Goal: Find specific page/section: Find specific page/section

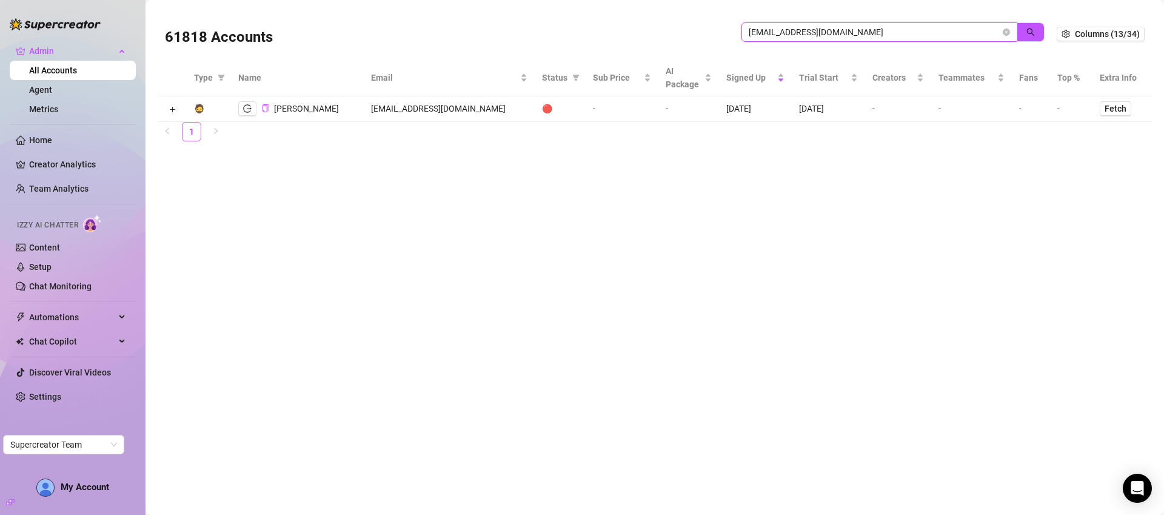
click at [836, 37] on input "[EMAIL_ADDRESS][DOMAIN_NAME]" at bounding box center [875, 31] width 252 height 13
paste input "Enquiries@odysseymangmentgroup"
click at [246, 114] on icon "logout" at bounding box center [247, 114] width 8 height 8
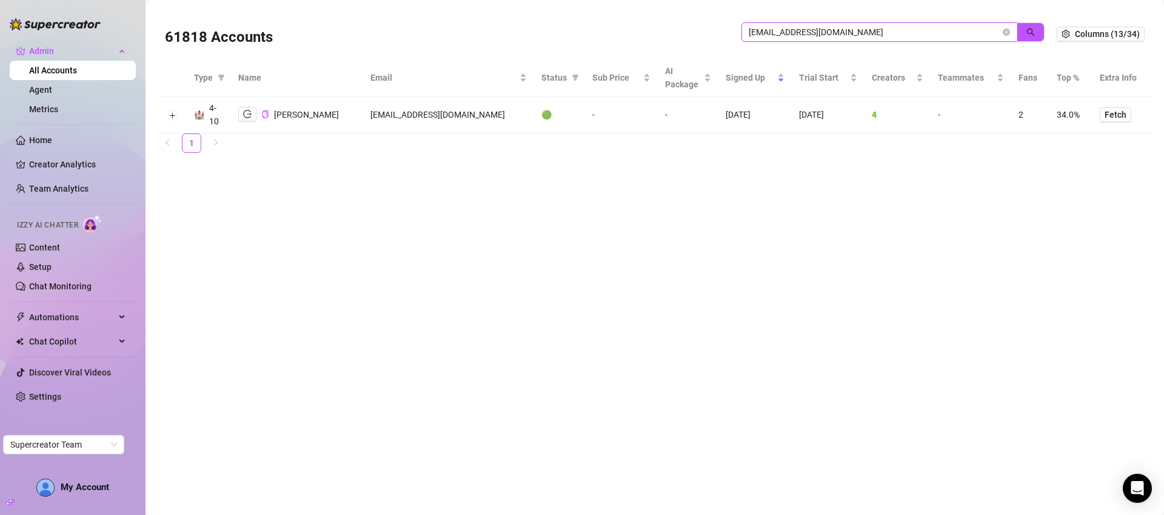
click at [896, 34] on input "Enquiries@odysseymangmentgroup.com" at bounding box center [875, 31] width 252 height 13
paste input "jtannenbaum@pdmsocials.net"
type input "jtannenbaum@pdmsocials.net"
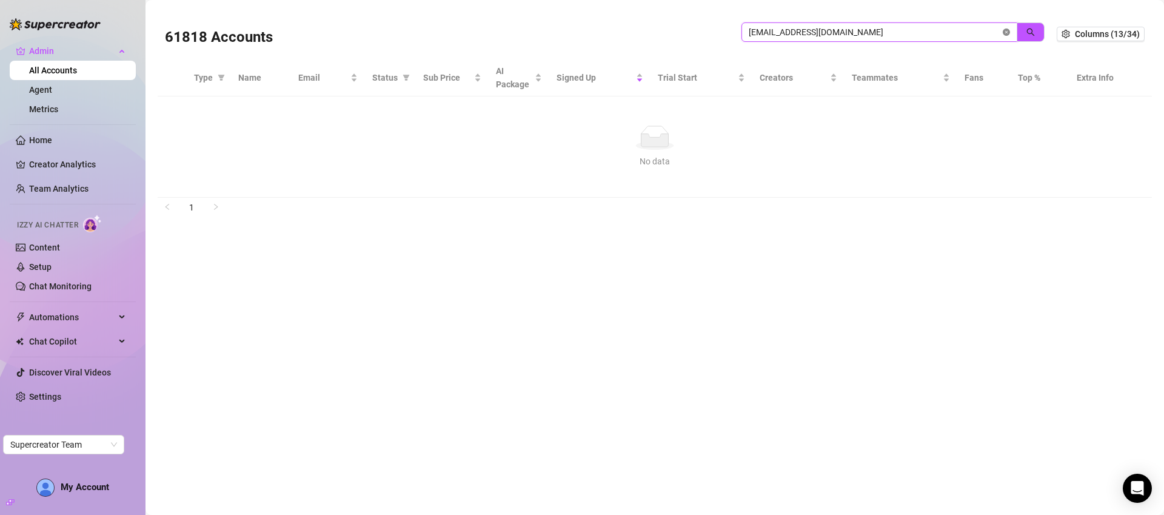
click at [1006, 34] on icon "close-circle" at bounding box center [1006, 31] width 7 height 7
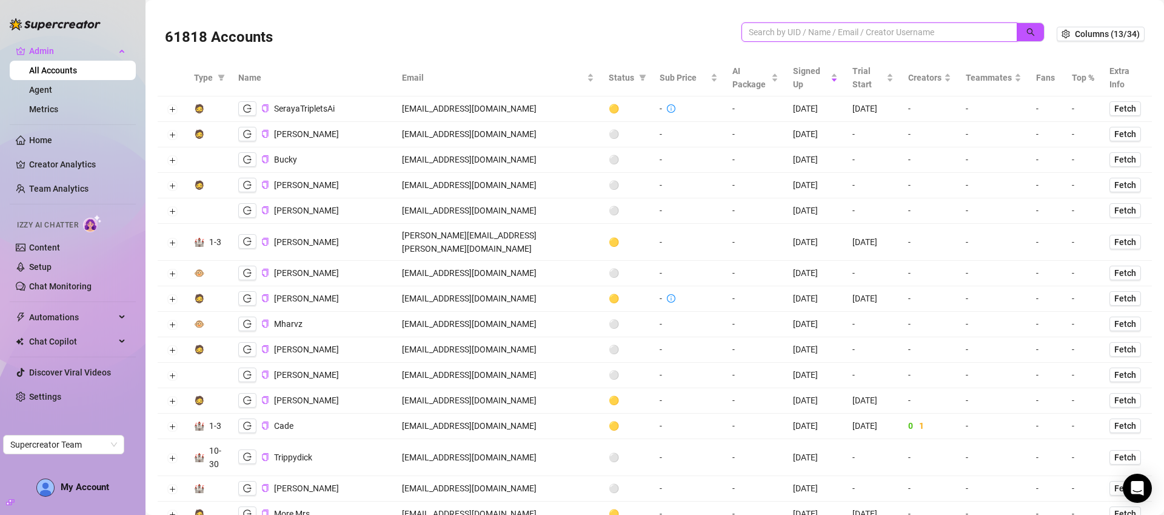
click at [867, 29] on input "search" at bounding box center [875, 31] width 252 height 13
paste input "jtannenbaum@pdmsocials.net"
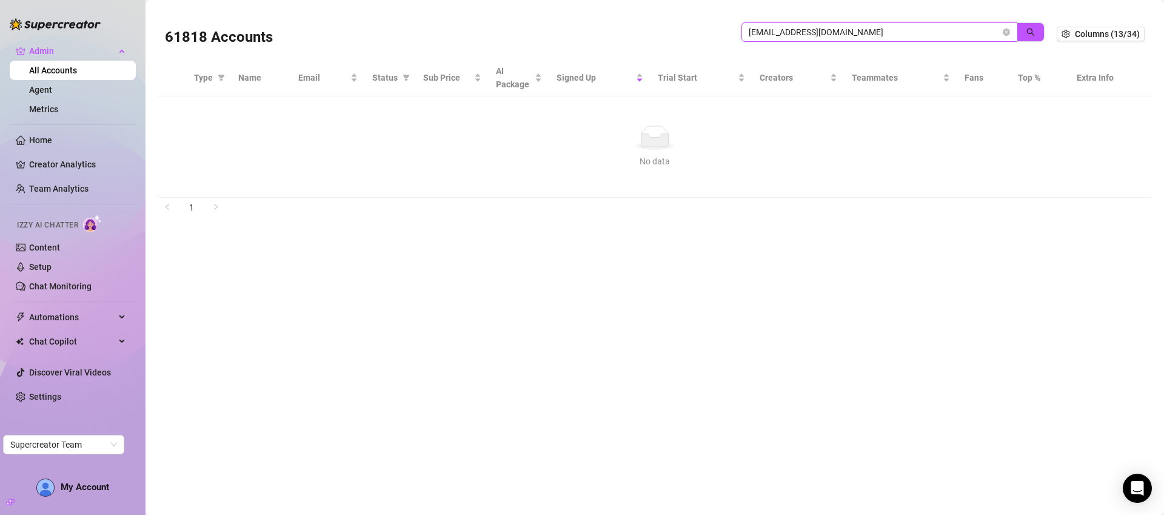
click at [799, 30] on input "jtannenbaum@pdmsocials.net" at bounding box center [875, 31] width 252 height 13
paste input "Iconicmodelagency75@gmail.com"
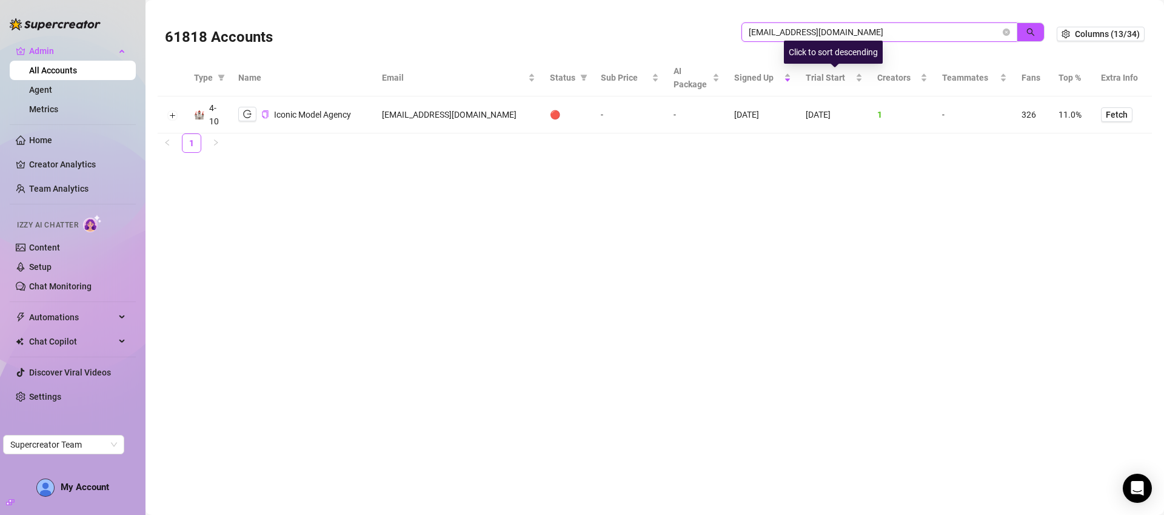
click at [871, 32] on input "Iconicmodelagency75@gmail.com" at bounding box center [875, 31] width 252 height 13
click at [872, 32] on input "Iconicmodelagency75@gmail.com" at bounding box center [875, 31] width 252 height 13
click at [871, 34] on input "Iconicmodelagency75@gmail.com" at bounding box center [875, 31] width 252 height 13
click at [871, 35] on input "Iconicmodelagency75@gmail.com" at bounding box center [875, 31] width 252 height 13
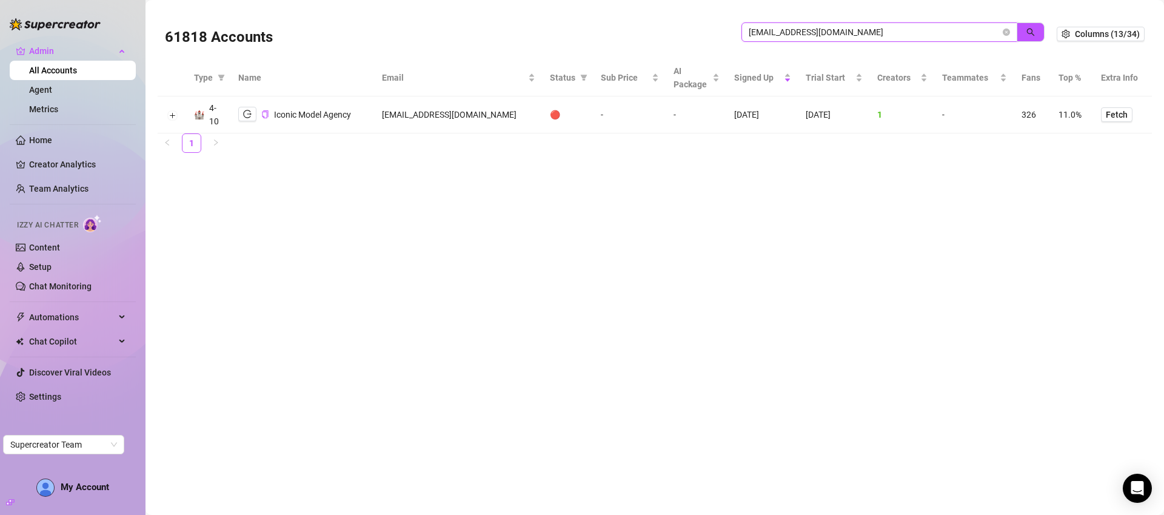
click at [871, 35] on input "Iconicmodelagency75@gmail.com" at bounding box center [875, 31] width 252 height 13
paste input "admin@milosh.click"
type input "admin@milosh.click"
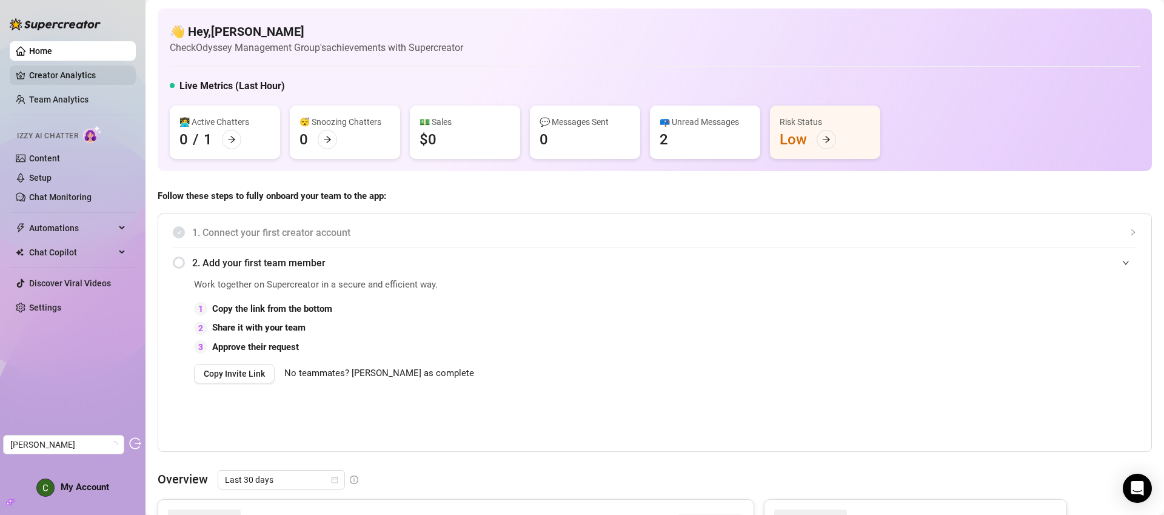
click at [58, 78] on link "Creator Analytics" at bounding box center [77, 74] width 97 height 19
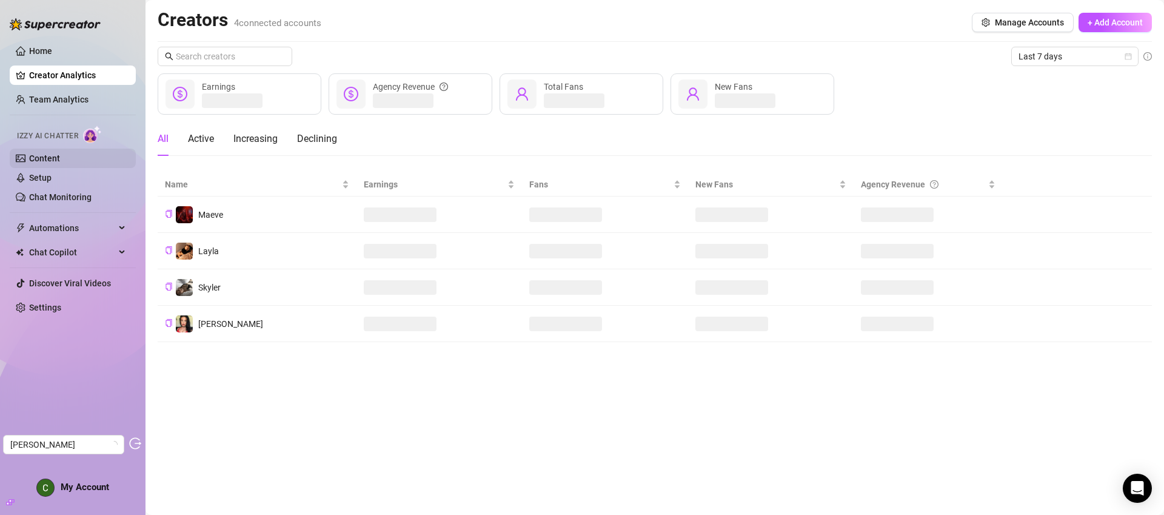
click at [60, 161] on link "Content" at bounding box center [44, 158] width 31 height 10
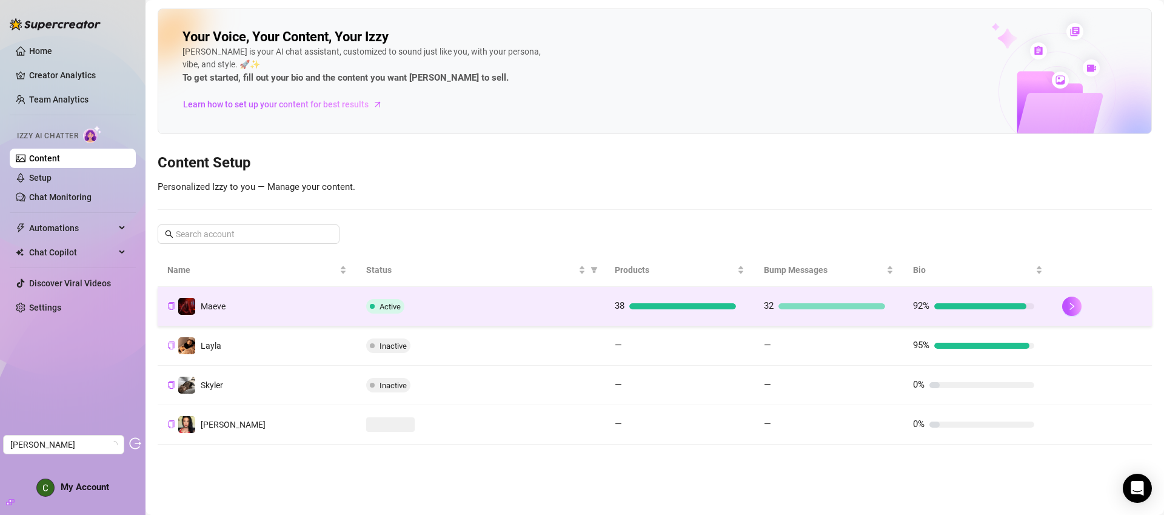
click at [534, 312] on div "Active" at bounding box center [480, 306] width 229 height 15
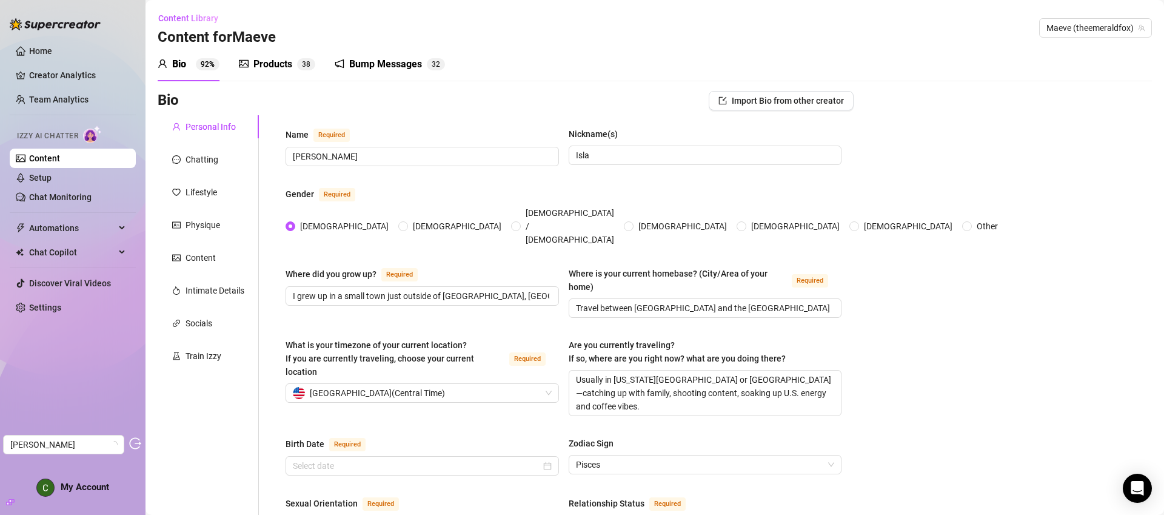
type input "March 14th, 1999"
click at [281, 69] on div "Products" at bounding box center [272, 64] width 39 height 15
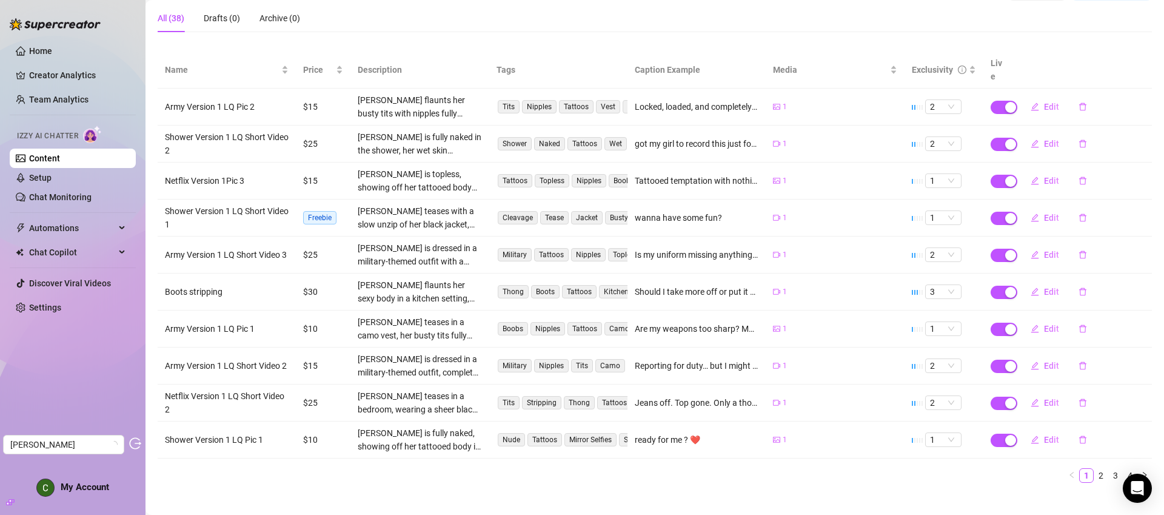
scroll to position [112, 0]
click at [1109, 468] on link "3" at bounding box center [1115, 474] width 13 height 13
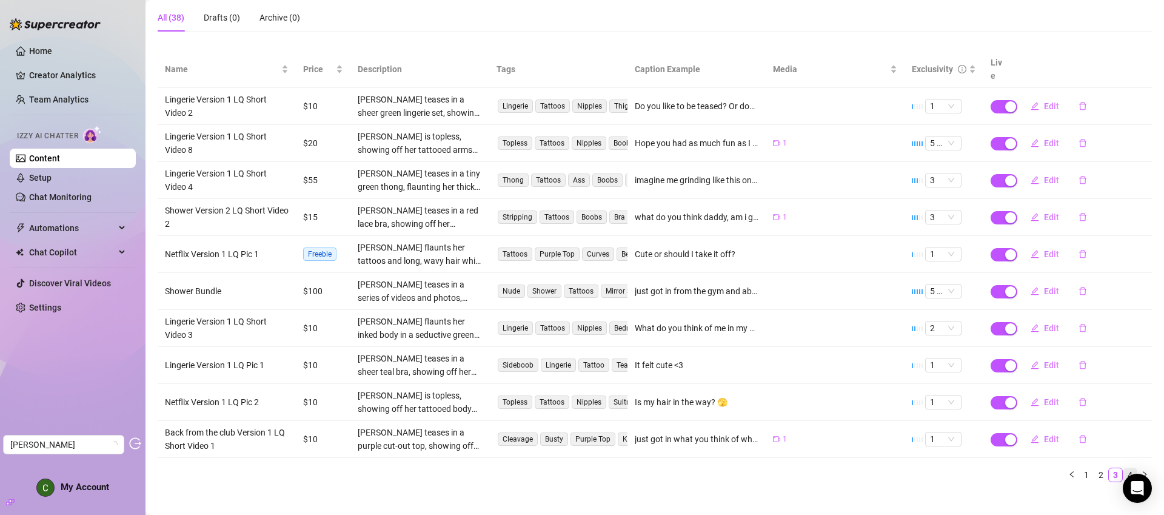
click at [1125, 468] on link "4" at bounding box center [1129, 474] width 13 height 13
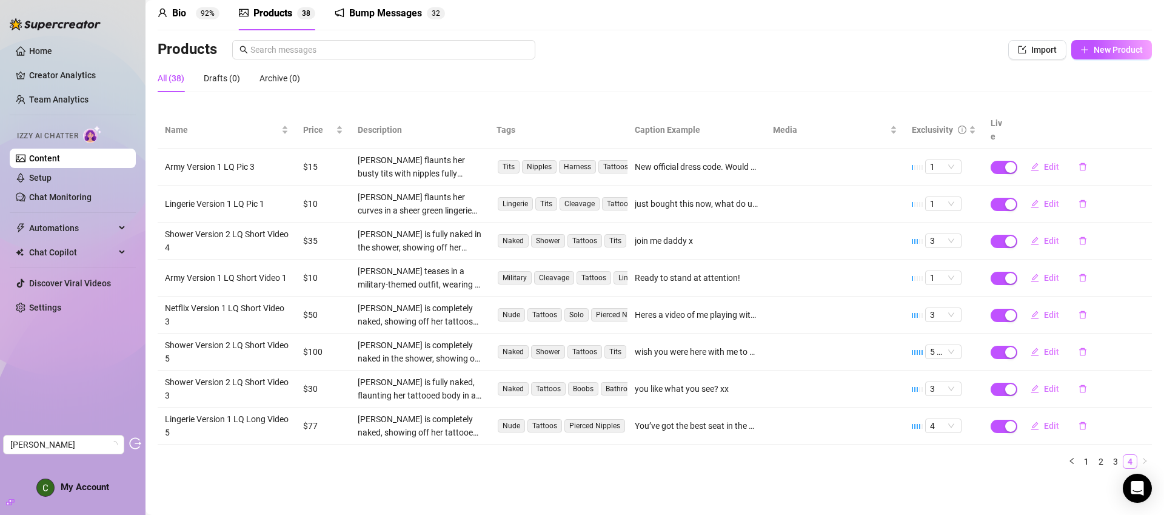
scroll to position [38, 0]
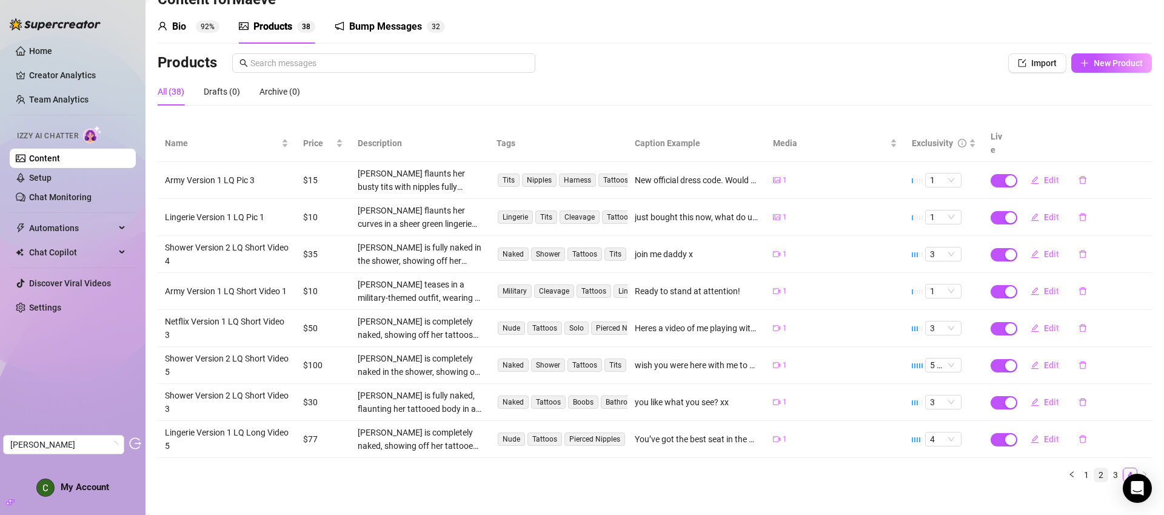
click at [1096, 468] on link "2" at bounding box center [1100, 474] width 13 height 13
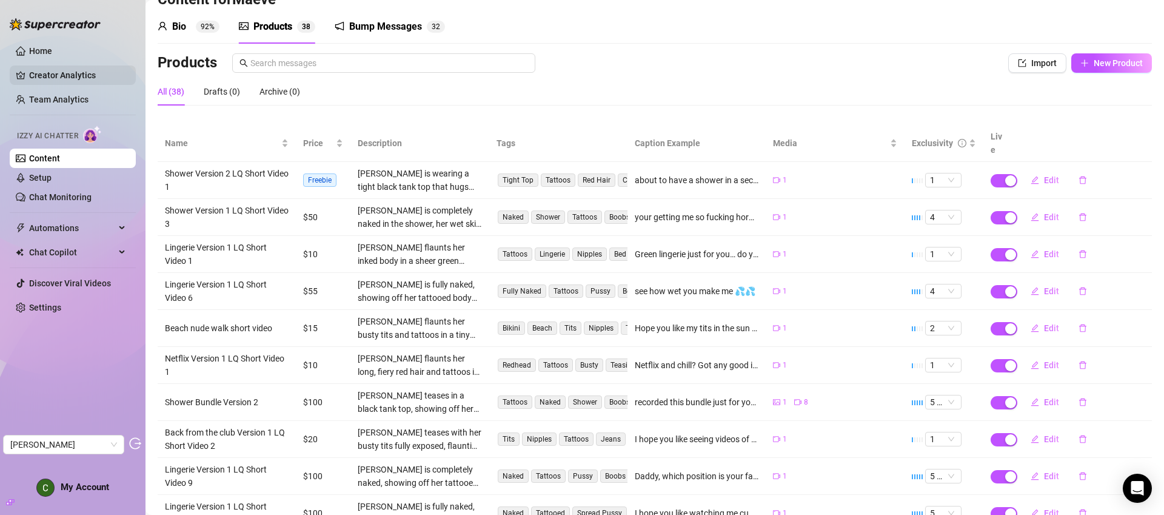
click at [47, 73] on link "Creator Analytics" at bounding box center [77, 74] width 97 height 19
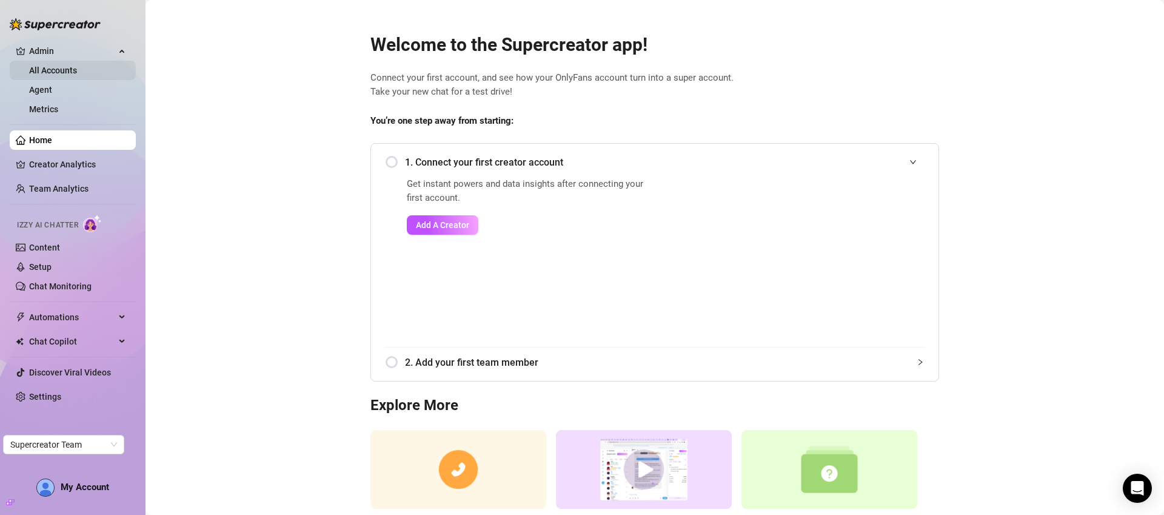
click at [55, 73] on link "All Accounts" at bounding box center [53, 70] width 48 height 10
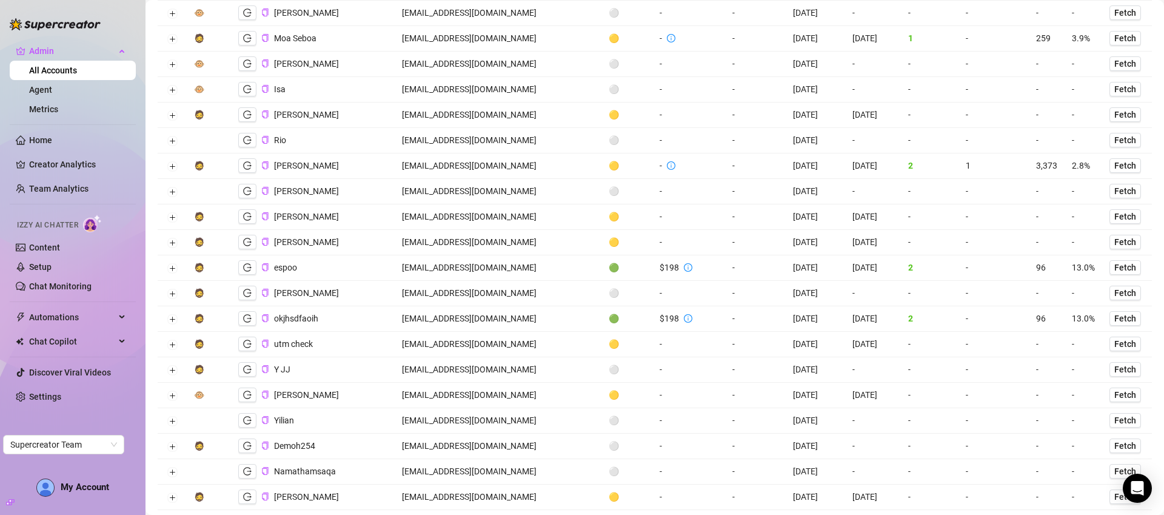
scroll to position [2195, 0]
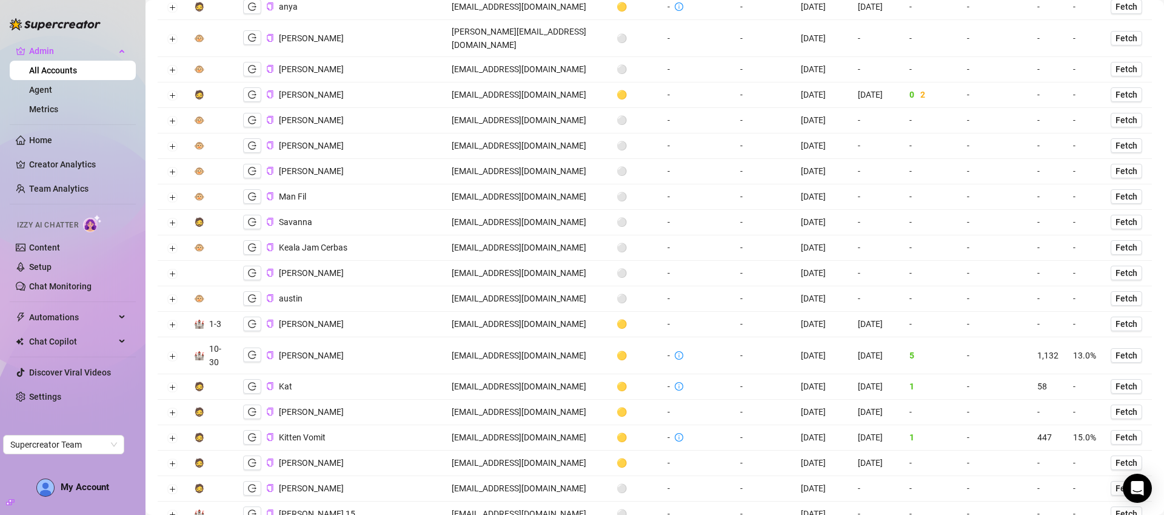
scroll to position [971, 0]
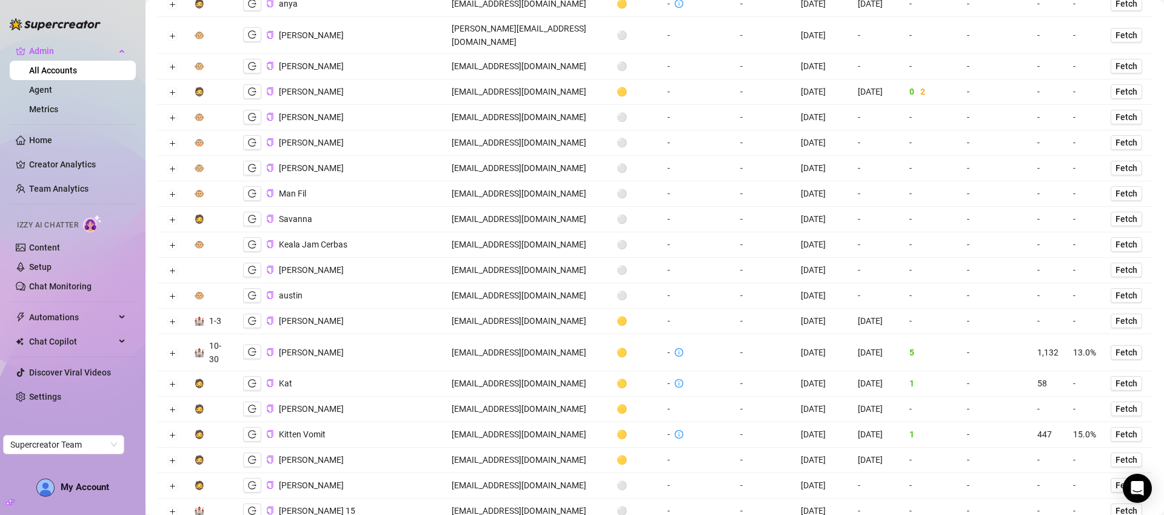
click at [499, 341] on td "ceciliatwerkescob@gmail.com" at bounding box center [526, 352] width 165 height 37
click at [500, 341] on td "ceciliatwerkescob@gmail.com" at bounding box center [526, 352] width 165 height 37
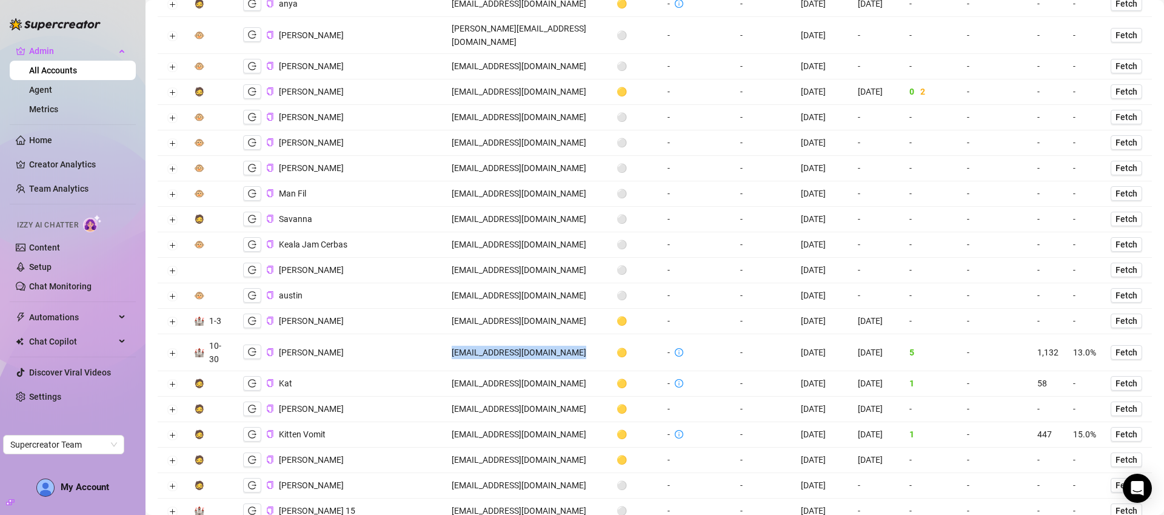
click at [500, 341] on td "ceciliatwerkescob@gmail.com" at bounding box center [526, 352] width 165 height 37
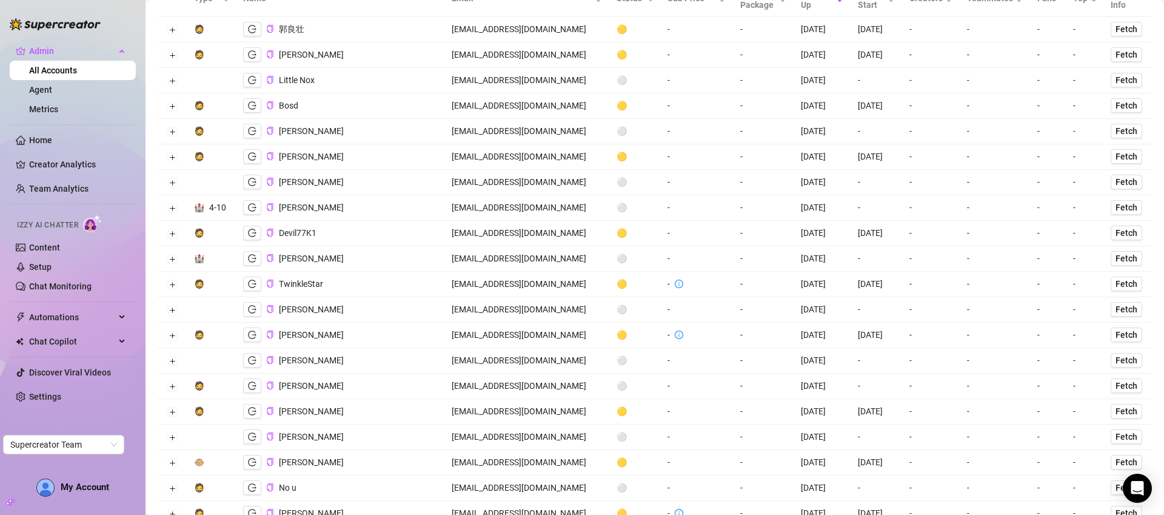
scroll to position [0, 0]
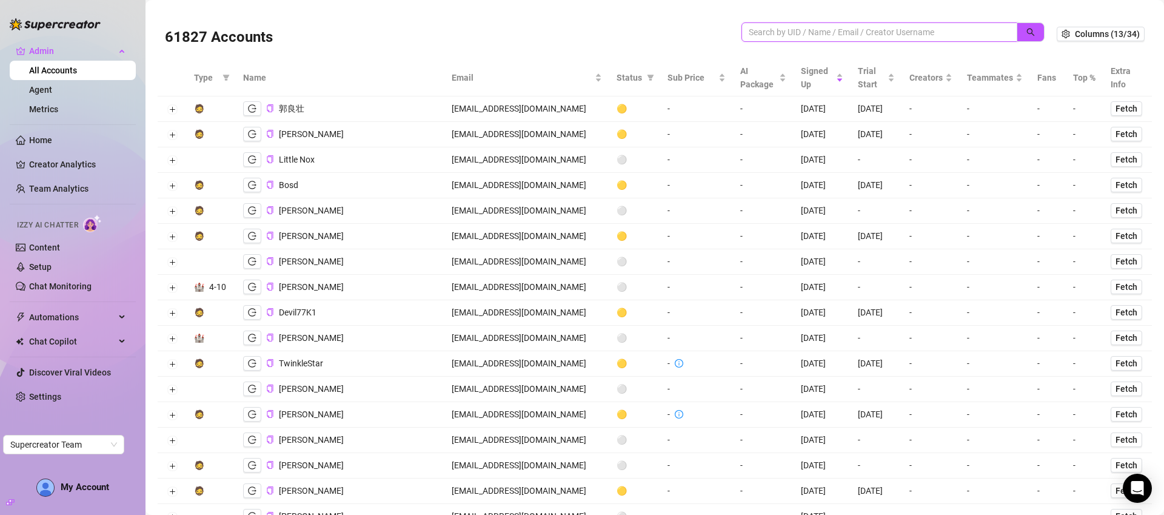
click at [819, 30] on input "search" at bounding box center [875, 31] width 252 height 13
paste input "dani@yourframework.io"
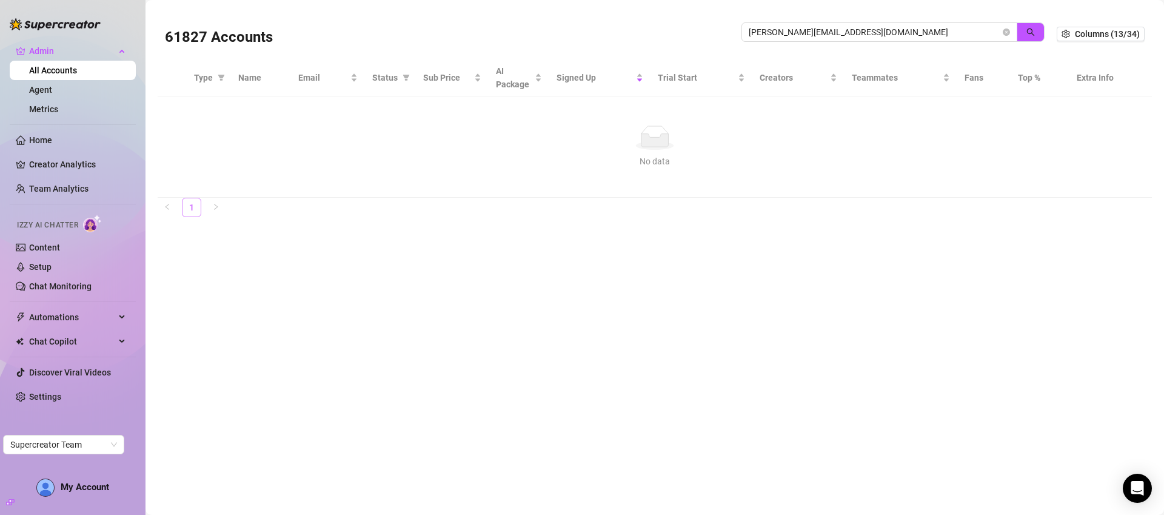
click at [187, 209] on link "1" at bounding box center [191, 207] width 18 height 18
click at [191, 207] on link "1" at bounding box center [191, 207] width 18 height 18
drag, startPoint x: 771, startPoint y: 32, endPoint x: 725, endPoint y: 32, distance: 46.1
click at [725, 32] on div "61827 Accounts dani@yourframework.io" at bounding box center [611, 33] width 892 height 41
type input "yourframework.io"
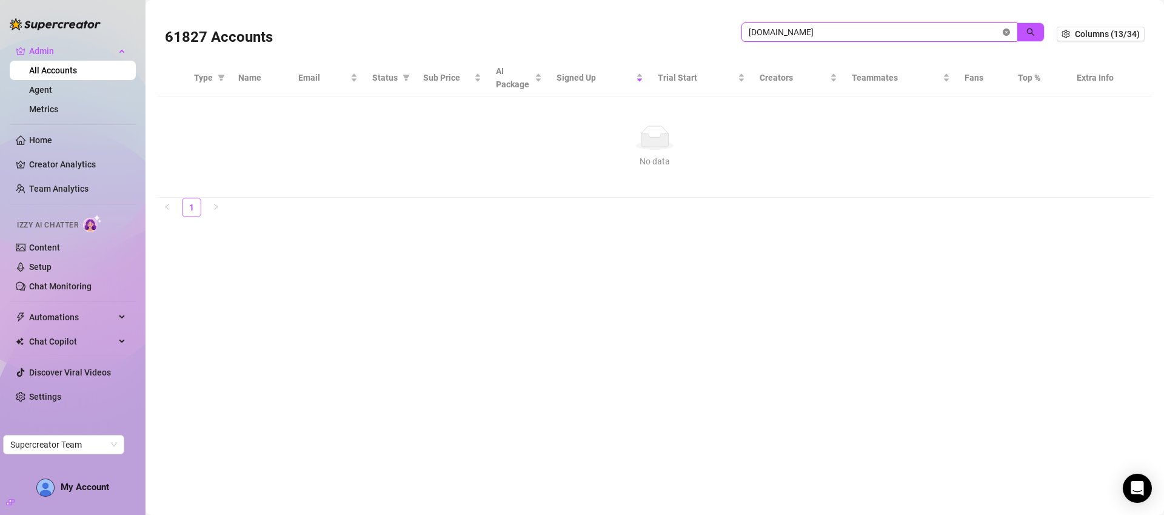
click at [1007, 35] on icon "close-circle" at bounding box center [1006, 31] width 7 height 7
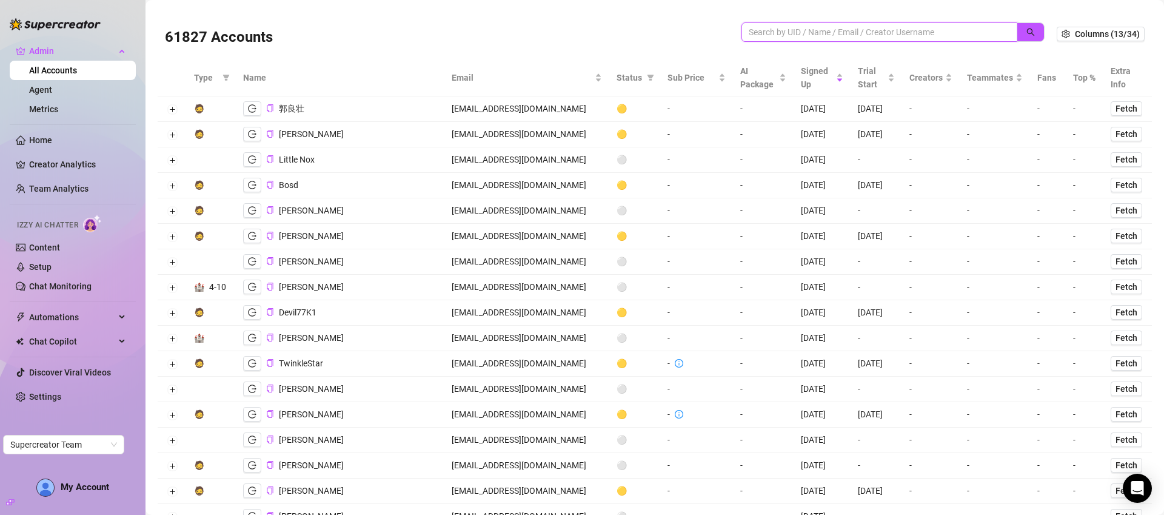
click at [823, 30] on input "search" at bounding box center [875, 31] width 252 height 13
paste input "dani@yourframework.io"
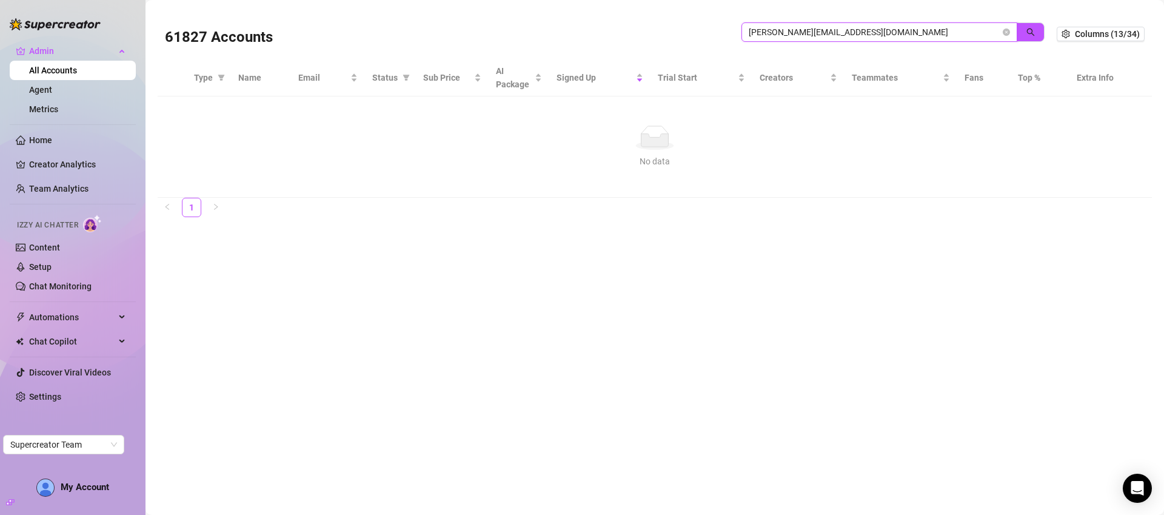
drag, startPoint x: 771, startPoint y: 29, endPoint x: 737, endPoint y: 31, distance: 34.6
click at [737, 30] on div "61827 Accounts dani@yourframework.io" at bounding box center [611, 33] width 892 height 41
type input "yourframework.io"
click at [1020, 33] on button "button" at bounding box center [1031, 31] width 28 height 19
click at [1027, 34] on icon "search" at bounding box center [1030, 32] width 8 height 8
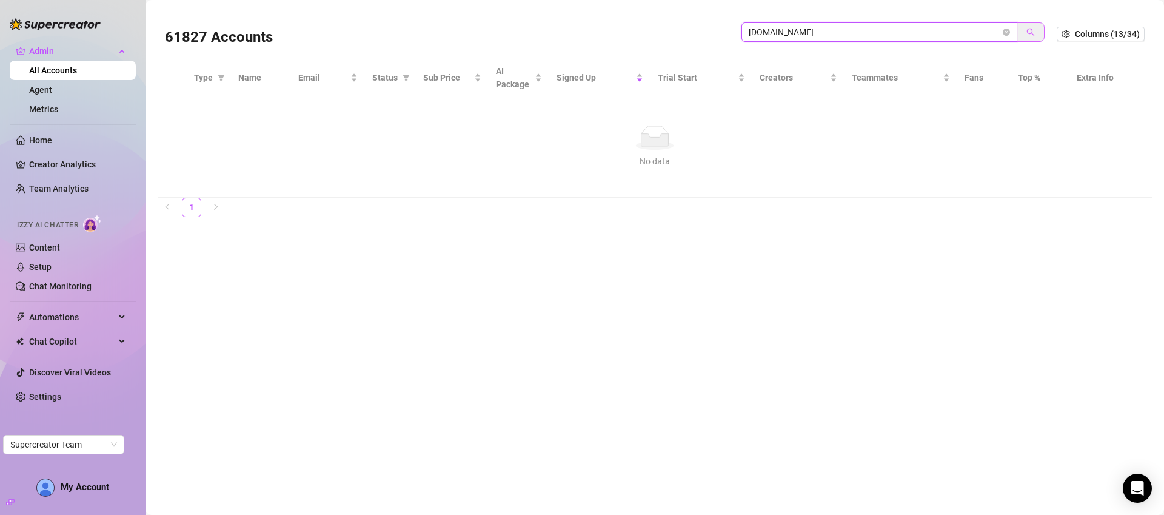
click at [1028, 34] on icon "search" at bounding box center [1030, 32] width 8 height 8
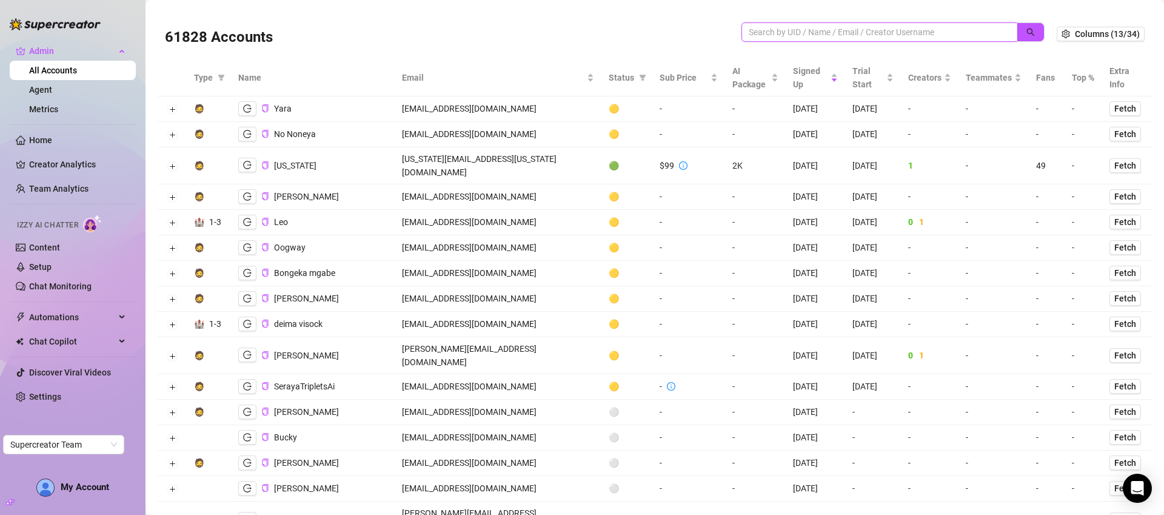
click at [797, 30] on input "search" at bounding box center [875, 31] width 252 height 13
paste input "dani@yourframework.io"
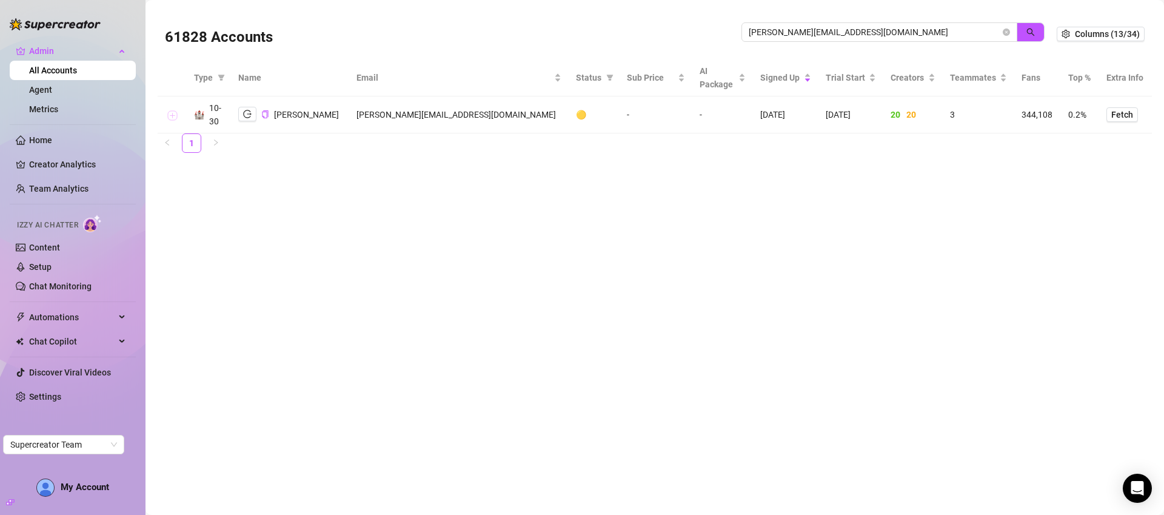
click at [172, 114] on button "Expand row" at bounding box center [172, 115] width 10 height 10
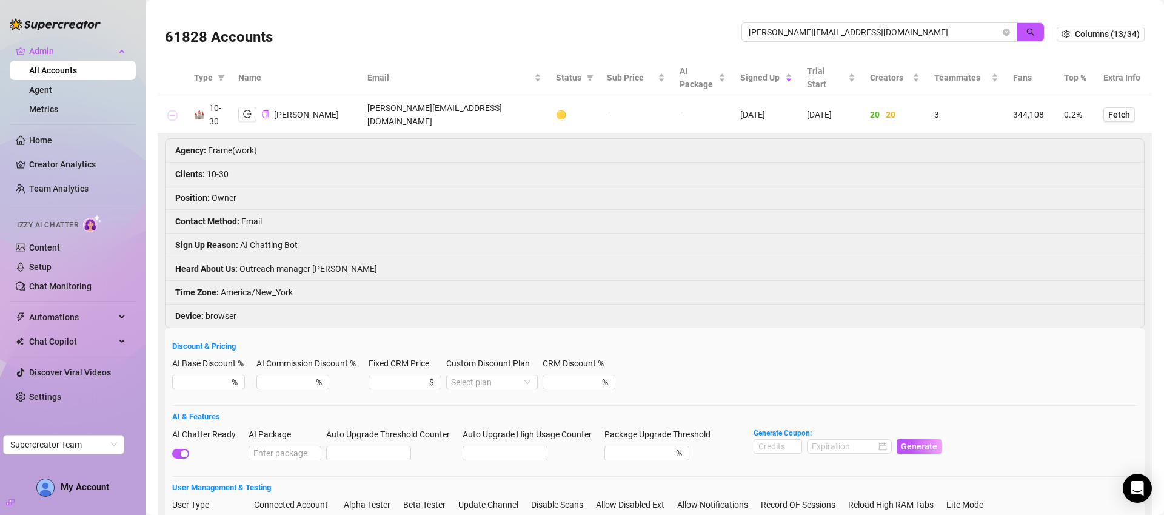
click at [171, 115] on button "Collapse row" at bounding box center [172, 115] width 10 height 10
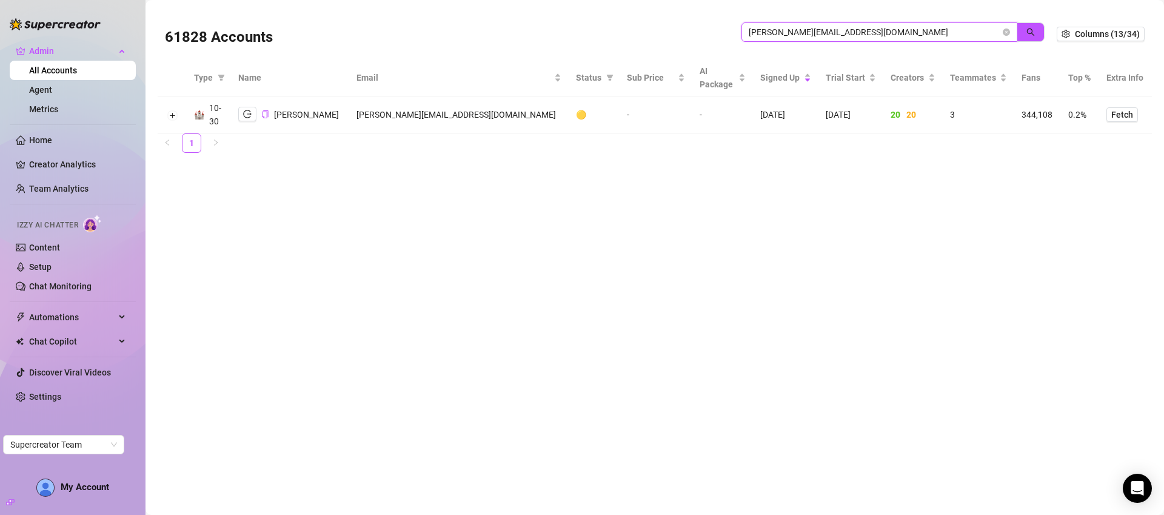
click at [851, 33] on input "dani@yourframework.io" at bounding box center [875, 31] width 252 height 13
paste input "greenback.talent@gmail.com"
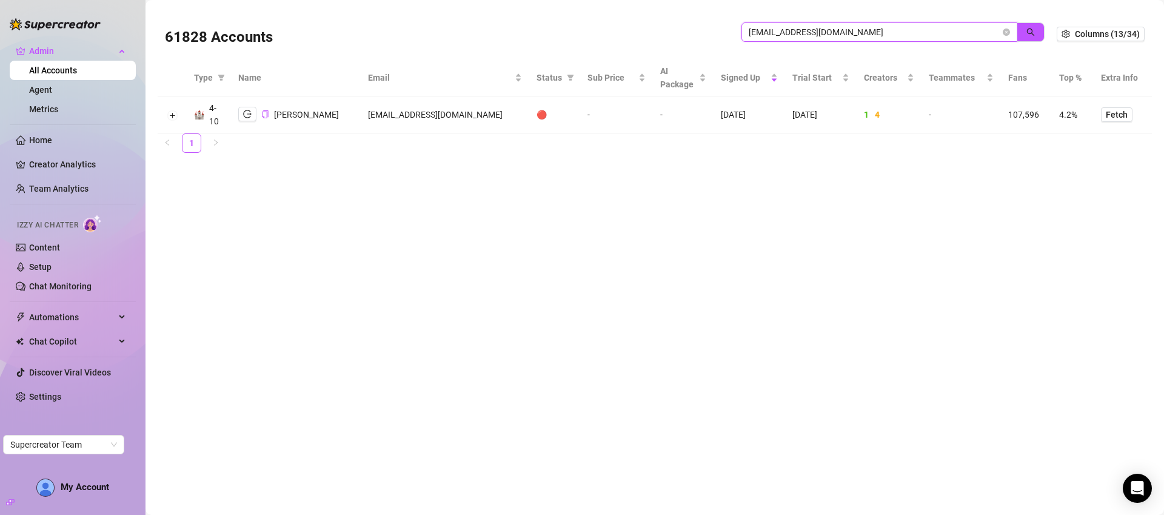
click at [823, 30] on input "greenback.talent@gmail.com" at bounding box center [875, 31] width 252 height 13
click at [823, 31] on input "greenback.talent@gmail.com" at bounding box center [875, 31] width 252 height 13
click at [822, 31] on input "greenback.talent@gmail.com" at bounding box center [875, 31] width 252 height 13
click at [823, 28] on input "greenback.talent@gmail.com" at bounding box center [875, 31] width 252 height 13
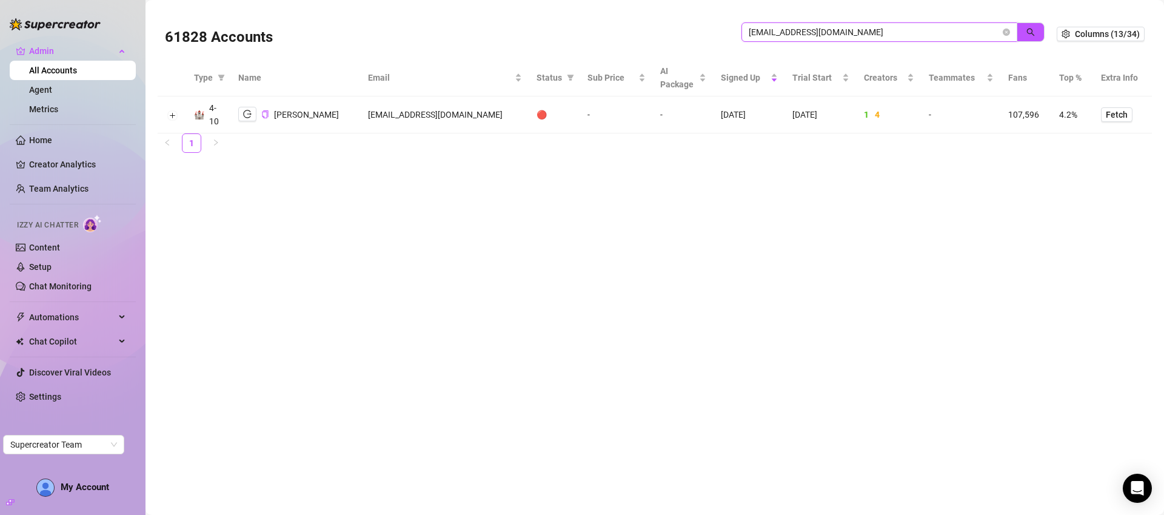
click at [823, 28] on input "greenback.talent@gmail.com" at bounding box center [875, 31] width 252 height 13
paste input "hello@ecc.management"
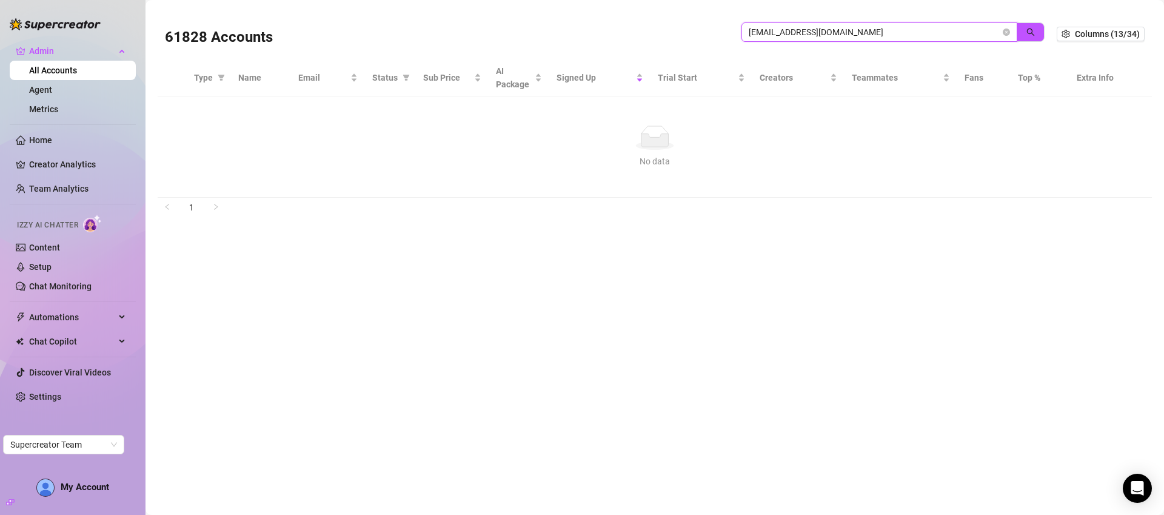
drag, startPoint x: 773, startPoint y: 34, endPoint x: 692, endPoint y: 19, distance: 82.1
click at [690, 19] on div "61828 Accounts hello@ecc.management" at bounding box center [611, 33] width 892 height 41
click at [826, 30] on input "ecc.management" at bounding box center [875, 31] width 252 height 13
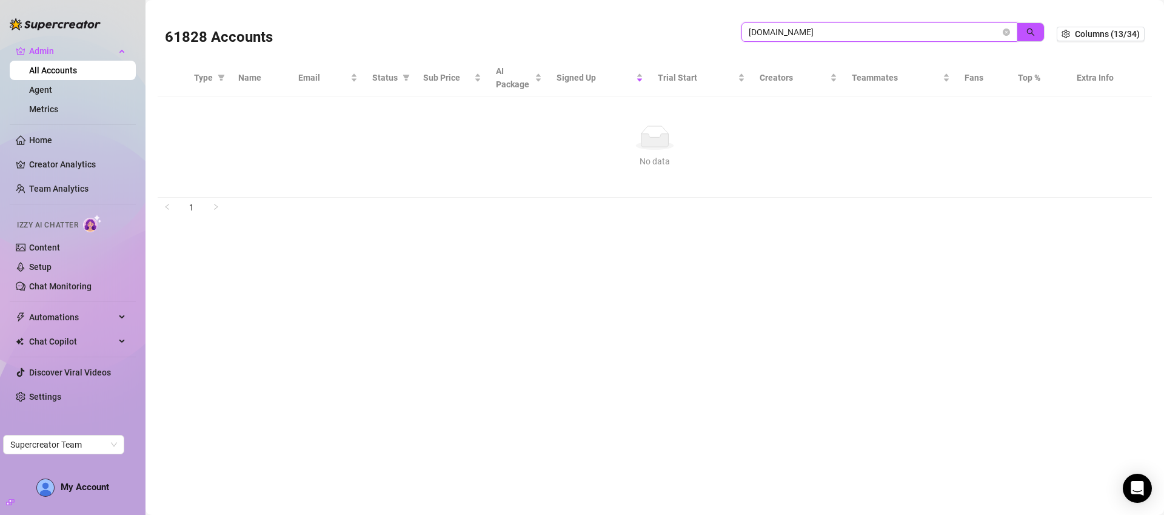
paste input "mmamarchetti02@gmail.com"
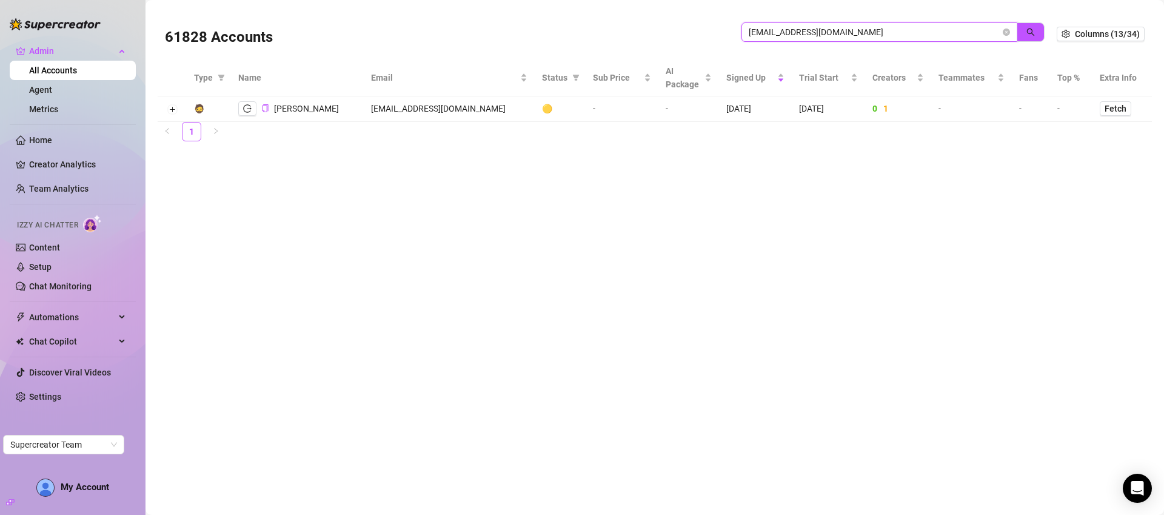
click at [792, 28] on input "emmamarchetti02@gmail.com" at bounding box center [875, 31] width 252 height 13
paste input "susanna@dimension-mgmt"
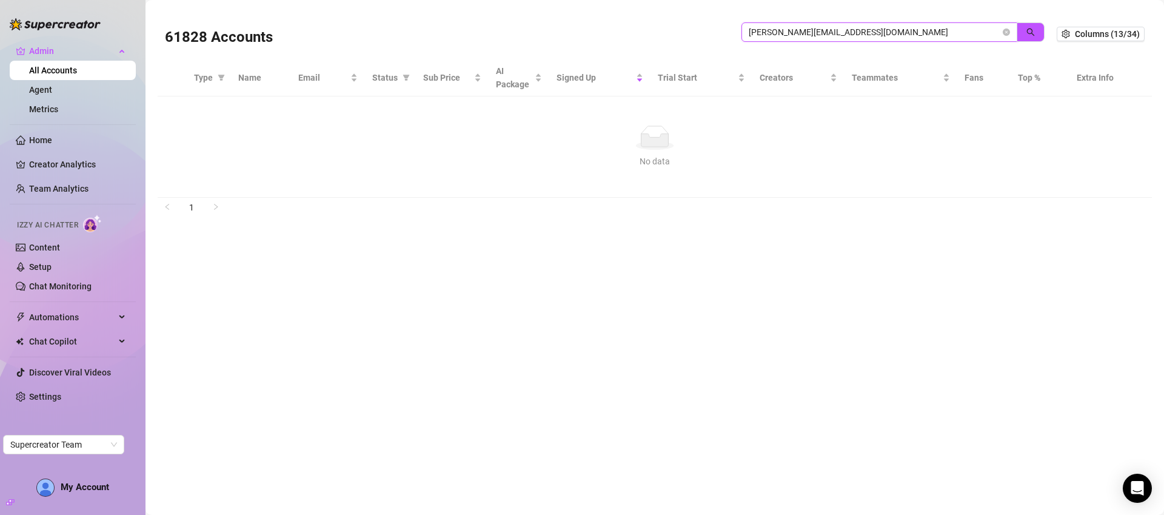
click at [784, 36] on input "susanna@dimension-mgmt.com" at bounding box center [875, 31] width 252 height 13
paste input "miikamyllymaki@hotmail"
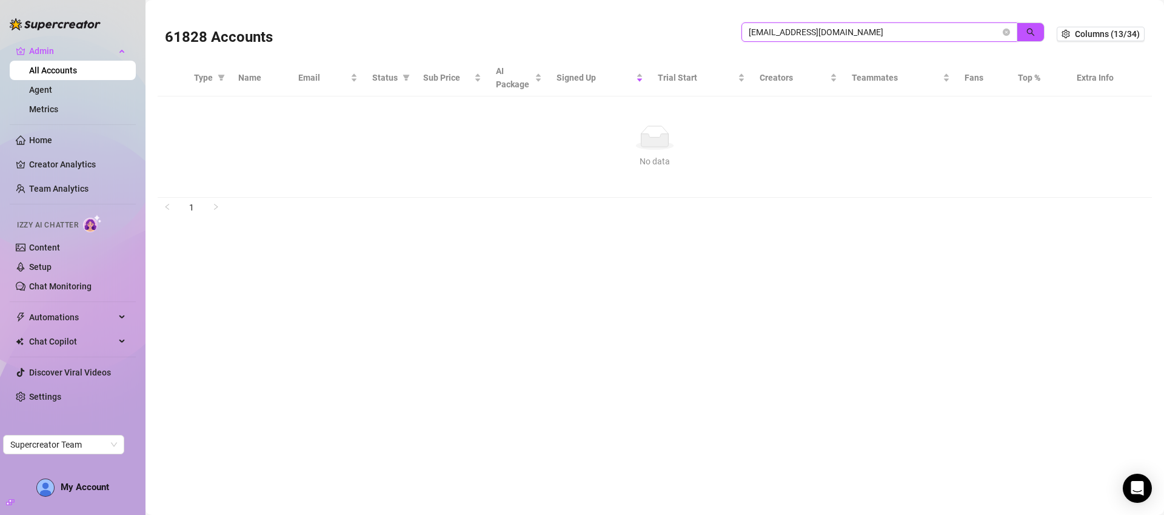
type input "miikamyllymaki@hotmail.com"
click at [1047, 29] on div "61828 Accounts miikamyllymaki@hotmail.com" at bounding box center [611, 33] width 892 height 41
click at [1034, 30] on icon "search" at bounding box center [1030, 32] width 8 height 8
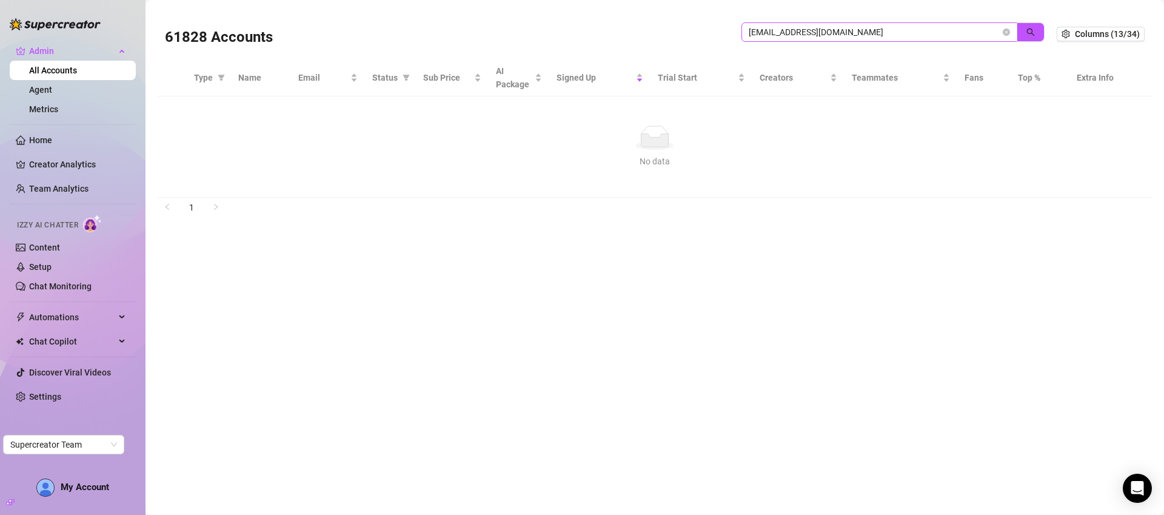
click at [1003, 29] on icon "close-circle" at bounding box center [1006, 31] width 7 height 7
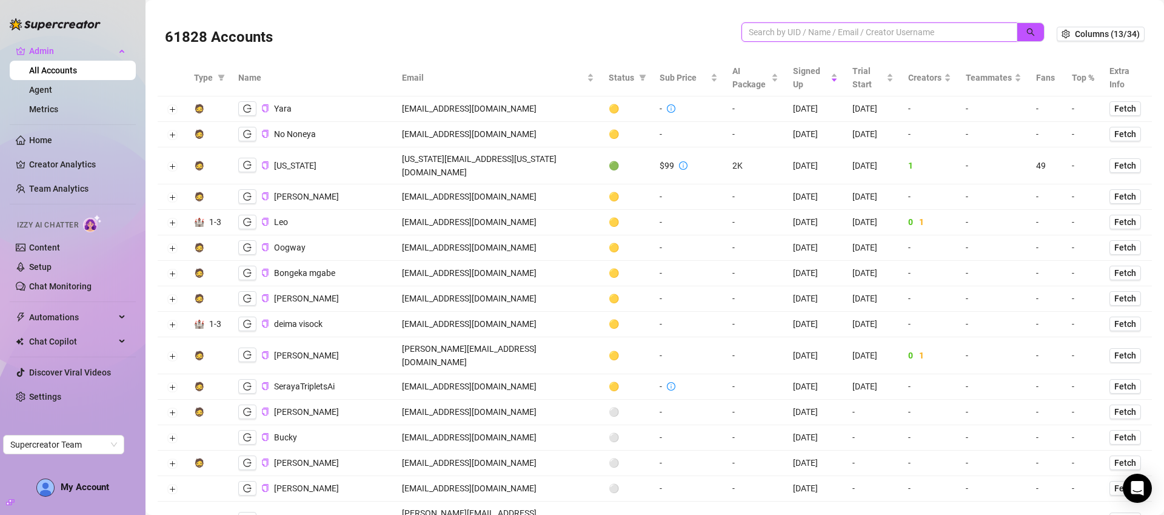
click at [865, 27] on input "search" at bounding box center [875, 31] width 252 height 13
paste input "miikamyllymaki@hotmail.com"
type input "miikamyllymaki@hotmail.com"
click at [1026, 32] on icon "search" at bounding box center [1030, 32] width 8 height 8
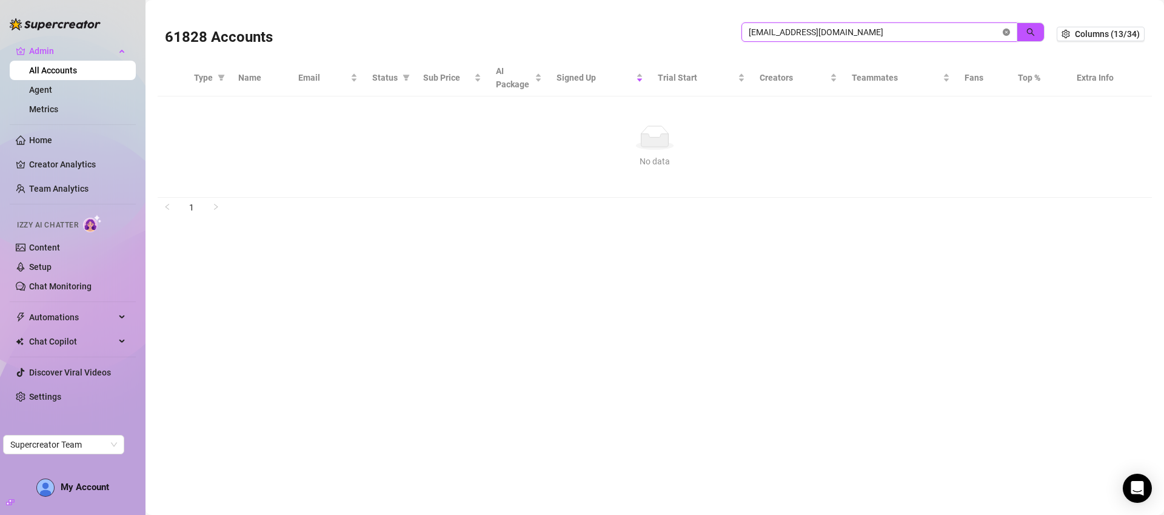
click at [1009, 34] on icon "close-circle" at bounding box center [1006, 31] width 7 height 7
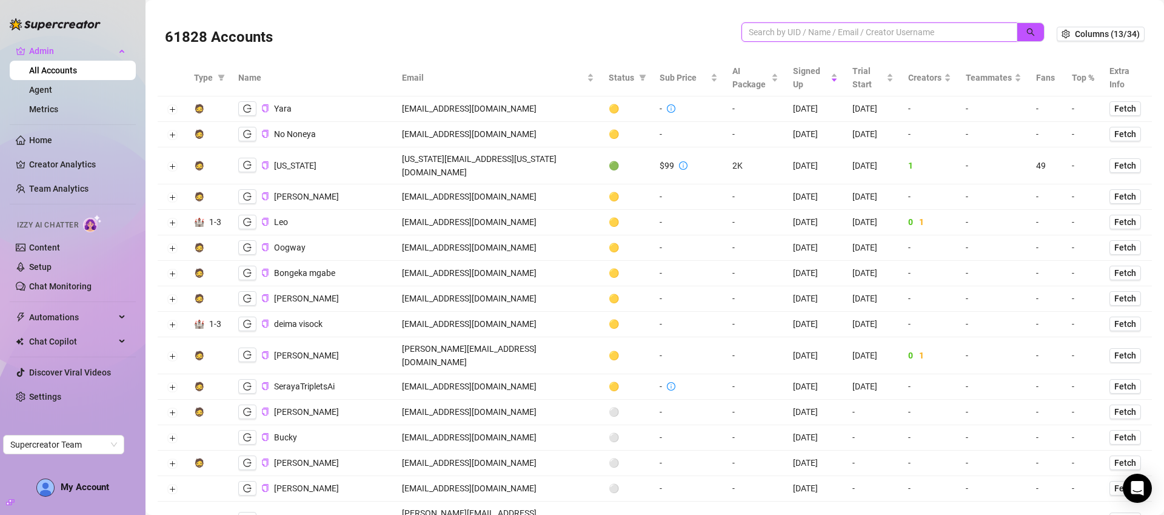
click at [777, 30] on input "search" at bounding box center [875, 31] width 252 height 13
paste input "[EMAIL_ADDRESS][DOMAIN_NAME]"
click at [1026, 32] on icon "search" at bounding box center [1030, 32] width 8 height 8
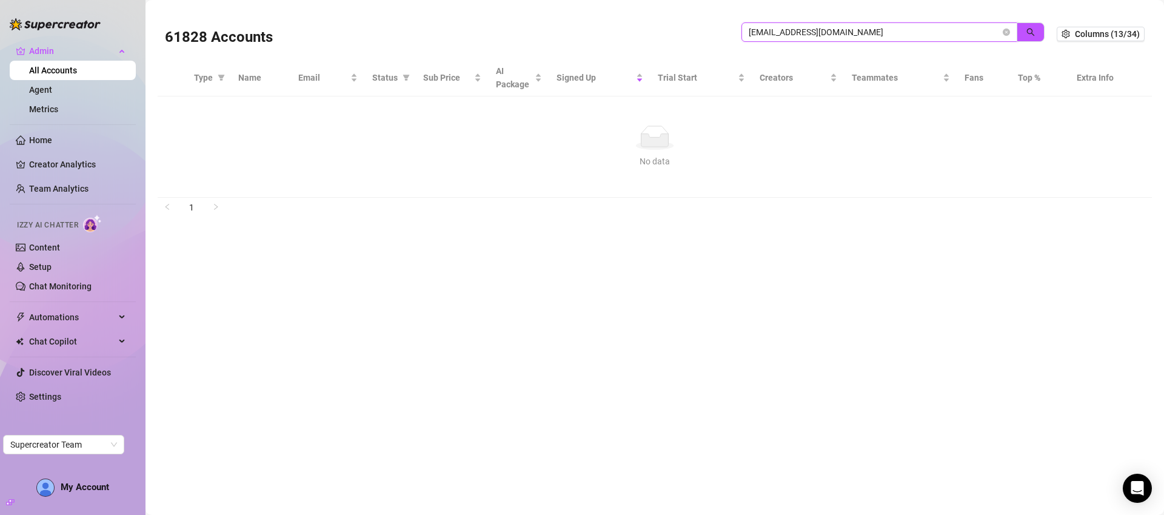
click at [847, 28] on input "[EMAIL_ADDRESS][DOMAIN_NAME]" at bounding box center [875, 31] width 252 height 13
click at [849, 28] on input "[EMAIL_ADDRESS][DOMAIN_NAME]" at bounding box center [875, 31] width 252 height 13
click at [851, 29] on input "[EMAIL_ADDRESS][DOMAIN_NAME]" at bounding box center [875, 31] width 252 height 13
click at [851, 30] on input "[EMAIL_ADDRESS][DOMAIN_NAME]" at bounding box center [875, 31] width 252 height 13
click at [852, 31] on input "[EMAIL_ADDRESS][DOMAIN_NAME]" at bounding box center [875, 31] width 252 height 13
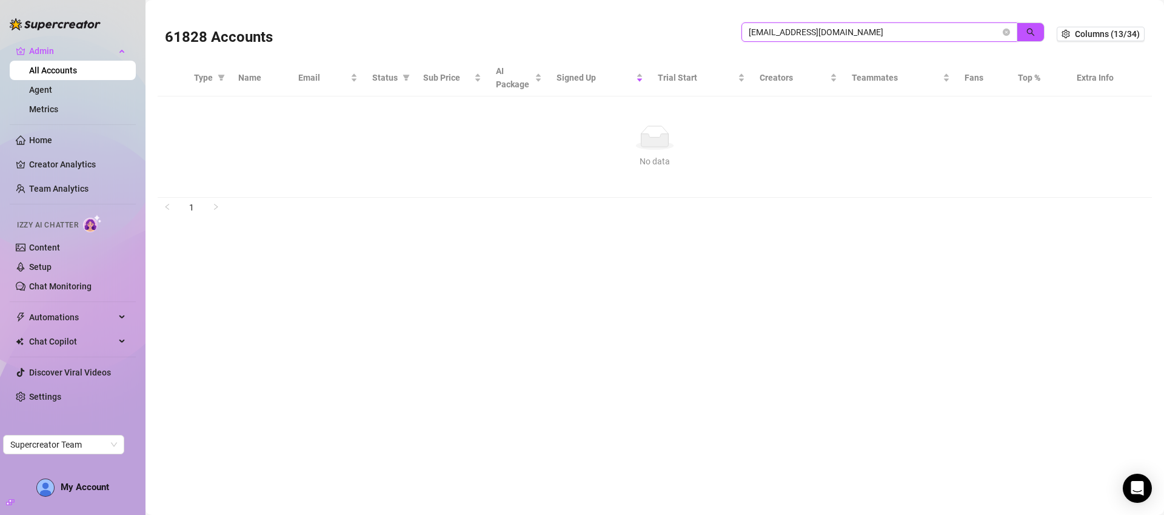
click at [852, 31] on input "[EMAIL_ADDRESS][DOMAIN_NAME]" at bounding box center [875, 31] width 252 height 13
click at [851, 32] on input "[EMAIL_ADDRESS][DOMAIN_NAME]" at bounding box center [875, 31] width 252 height 13
paste input "admin@pyrosmgmt"
type input "[EMAIL_ADDRESS][DOMAIN_NAME]"
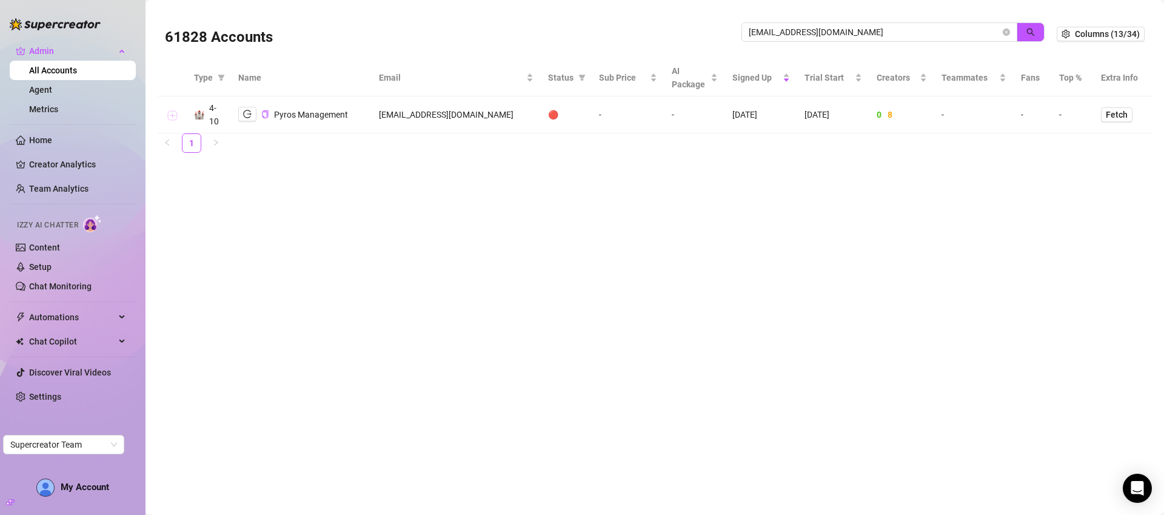
click at [171, 114] on button "Expand row" at bounding box center [172, 115] width 10 height 10
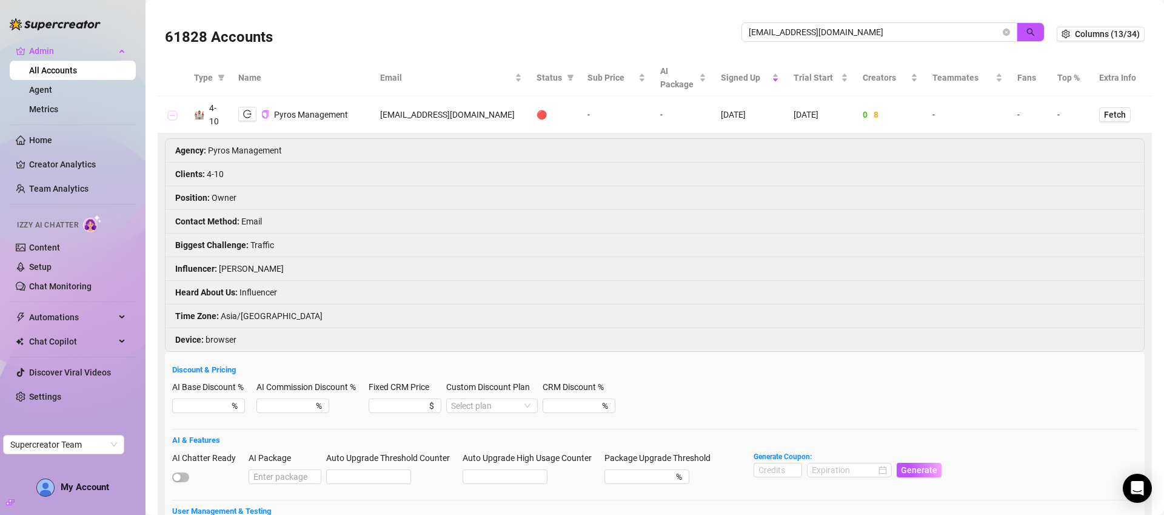
click at [169, 112] on button "Collapse row" at bounding box center [172, 115] width 10 height 10
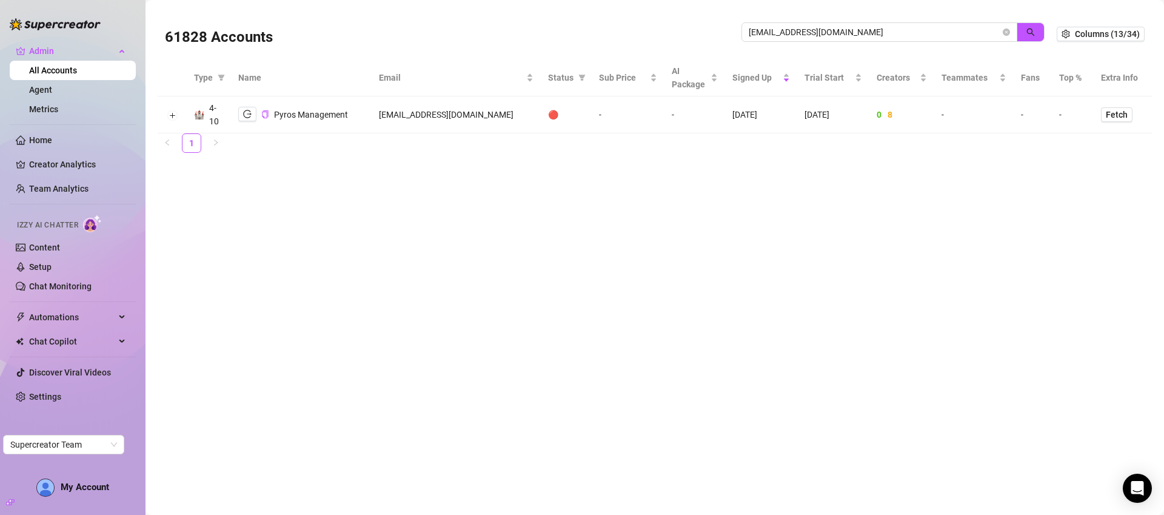
click at [455, 115] on td "[EMAIL_ADDRESS][DOMAIN_NAME]" at bounding box center [456, 114] width 169 height 37
copy td "[EMAIL_ADDRESS][DOMAIN_NAME]"
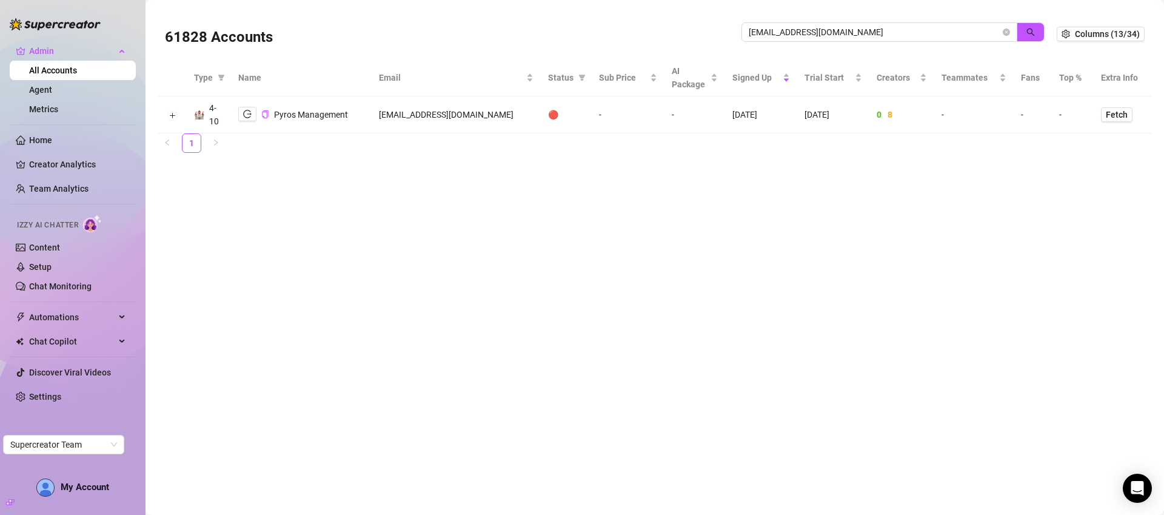
click at [480, 15] on div "61828 Accounts" at bounding box center [453, 33] width 577 height 41
